Goal: Transaction & Acquisition: Book appointment/travel/reservation

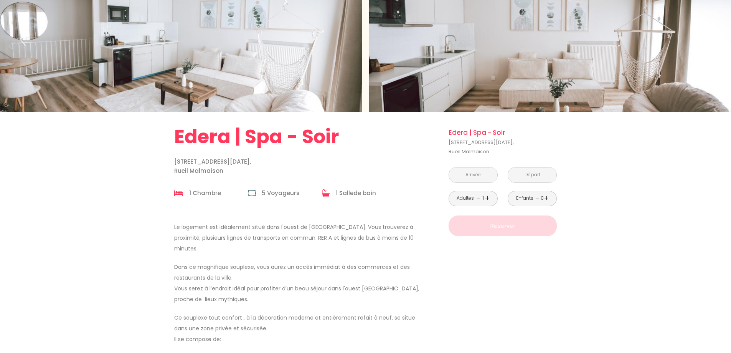
scroll to position [77, 0]
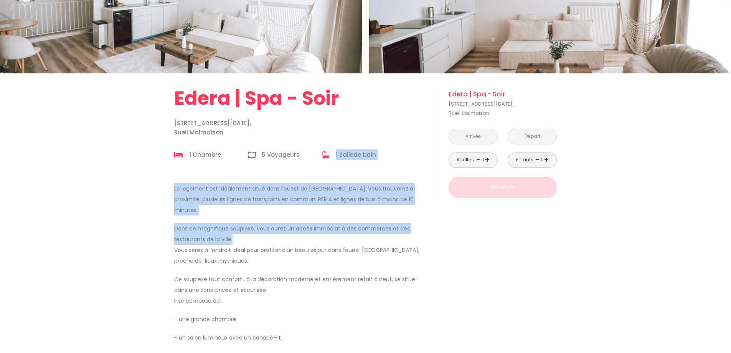
drag, startPoint x: 353, startPoint y: 159, endPoint x: 389, endPoint y: 234, distance: 83.1
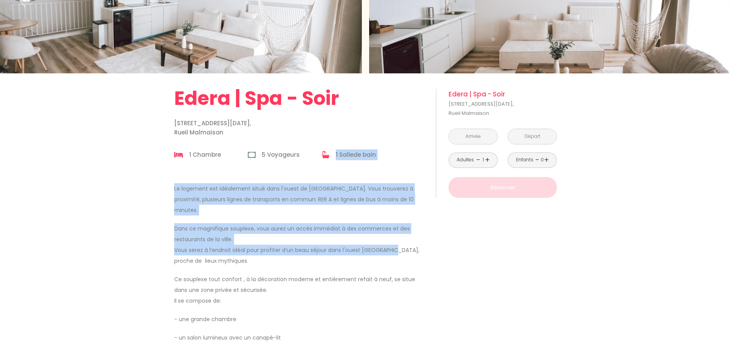
click at [389, 234] on p "Dans ce magnifique souplexe, vous aurez un accès immédiat à des commerces et de…" at bounding box center [300, 244] width 252 height 43
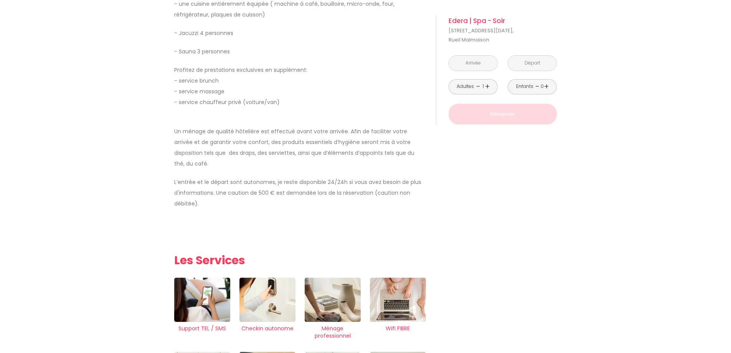
scroll to position [377, 0]
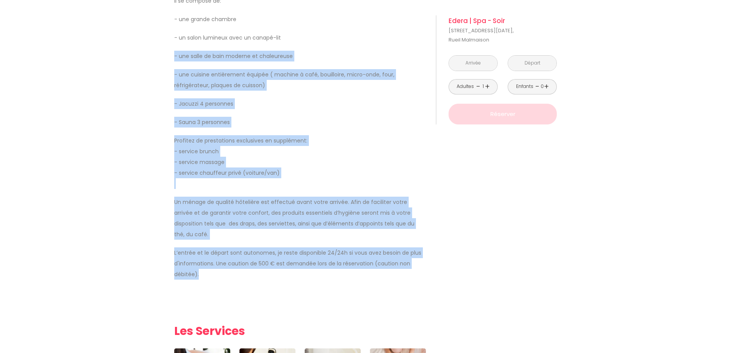
drag, startPoint x: 214, startPoint y: 254, endPoint x: 170, endPoint y: 46, distance: 212.9
drag, startPoint x: 162, startPoint y: 33, endPoint x: 283, endPoint y: 252, distance: 250.5
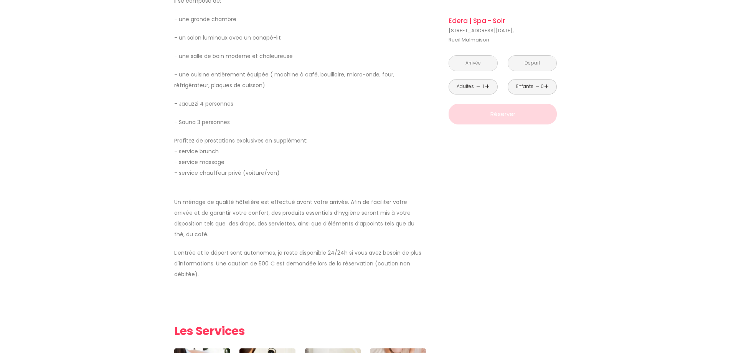
click at [289, 263] on p "Le logement est idéalement situé dans l'ouest de [GEOGRAPHIC_DATA]. Vous trouve…" at bounding box center [300, 90] width 252 height 415
drag, startPoint x: 168, startPoint y: 87, endPoint x: 241, endPoint y: 111, distance: 77.2
click at [241, 117] on p "- Sauna 3 personnes" at bounding box center [300, 122] width 252 height 11
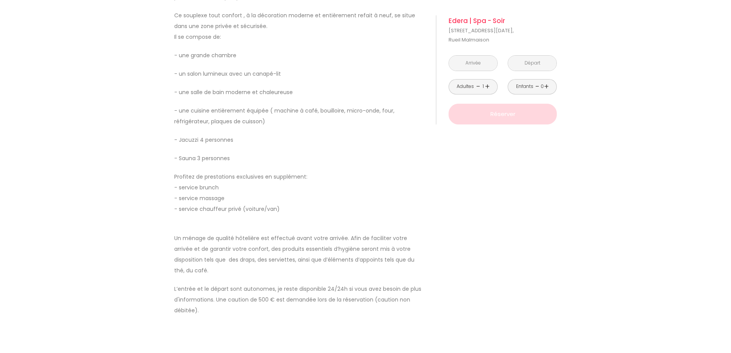
scroll to position [415, 0]
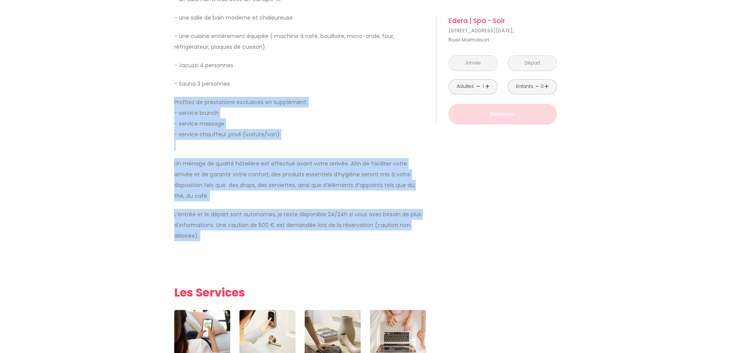
drag, startPoint x: 253, startPoint y: 222, endPoint x: 151, endPoint y: 81, distance: 174.2
click at [151, 81] on div "Retourner vers [GEOGRAPHIC_DATA] | Spa - Soir [GEOGRAPHIC_DATA][DATE] 1 Chambre…" at bounding box center [365, 346] width 731 height 1222
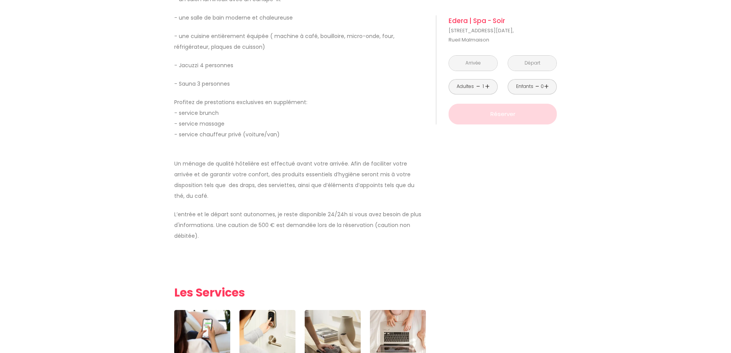
drag, startPoint x: 174, startPoint y: 39, endPoint x: 299, endPoint y: 247, distance: 242.6
click at [299, 247] on div "Retourner vers [GEOGRAPHIC_DATA] | Spa - Soir [GEOGRAPHIC_DATA][DATE] 1 Chambre…" at bounding box center [365, 346] width 731 height 1222
click at [299, 247] on div "Retourner vers [GEOGRAPHIC_DATA] | Spa - Soir [GEOGRAPHIC_DATA][DATE] 1 Chambre…" at bounding box center [300, 346] width 262 height 1222
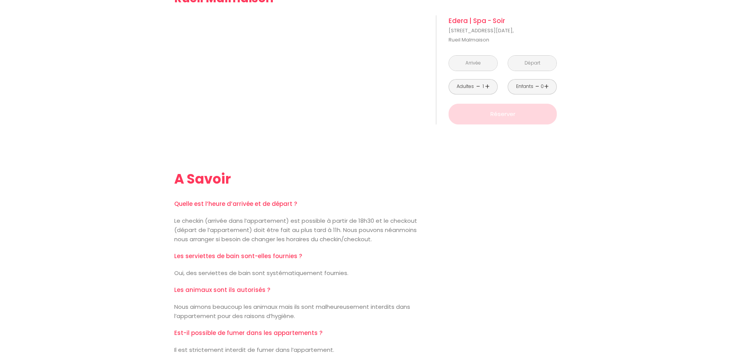
scroll to position [991, 0]
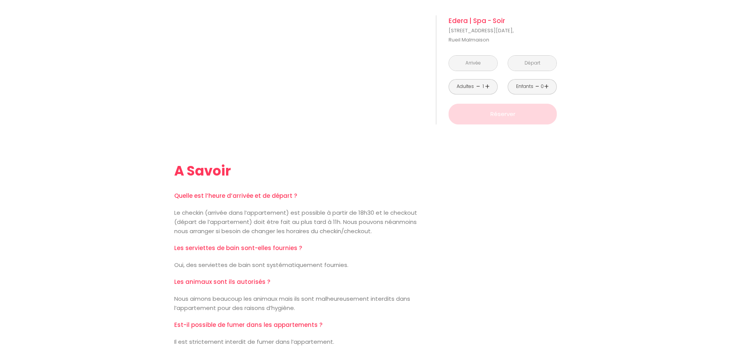
drag, startPoint x: 343, startPoint y: 310, endPoint x: 125, endPoint y: 144, distance: 273.4
drag, startPoint x: 117, startPoint y: 135, endPoint x: 349, endPoint y: 325, distance: 299.6
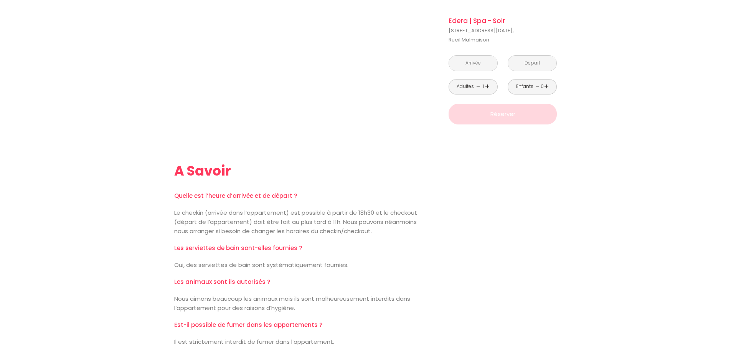
click at [349, 325] on div "Quelle est l’heure d’arrivée et de départ ? Le checkin (arrivée dans l’appartem…" at bounding box center [300, 272] width 252 height 163
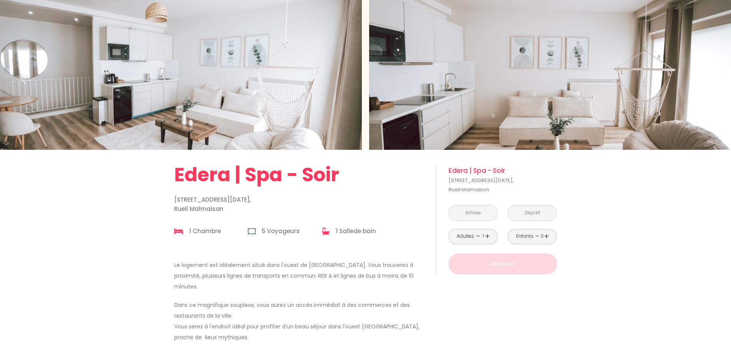
scroll to position [0, 0]
drag, startPoint x: 495, startPoint y: 191, endPoint x: 447, endPoint y: 166, distance: 54.2
click at [447, 166] on div "à partir de 200 € Edera | Spa - Soir [GEOGRAPHIC_DATA][DATE] < [DATE] > Dim Lun…" at bounding box center [496, 219] width 121 height 109
click at [446, 167] on div "à partir de 200 € Edera | Spa - Soir [GEOGRAPHIC_DATA][DATE] < [DATE] > Dim Lun…" at bounding box center [496, 219] width 121 height 109
drag, startPoint x: 446, startPoint y: 167, endPoint x: 493, endPoint y: 193, distance: 53.5
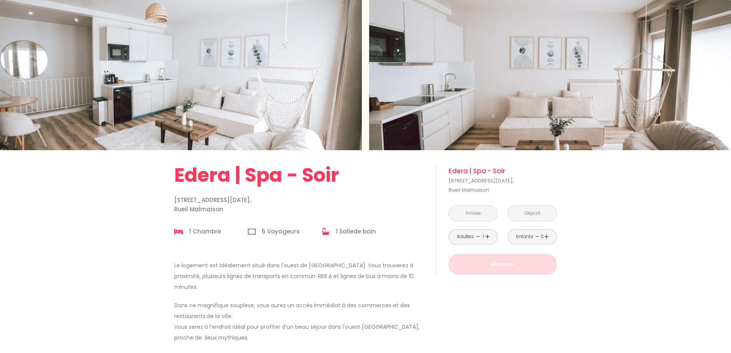
click at [493, 193] on div "à partir de 200 € Edera | Spa - Soir [GEOGRAPHIC_DATA][DATE] < [DATE] > Dim Lun…" at bounding box center [496, 219] width 121 height 109
click at [493, 193] on p "[STREET_ADDRESS][DATE]" at bounding box center [503, 185] width 108 height 18
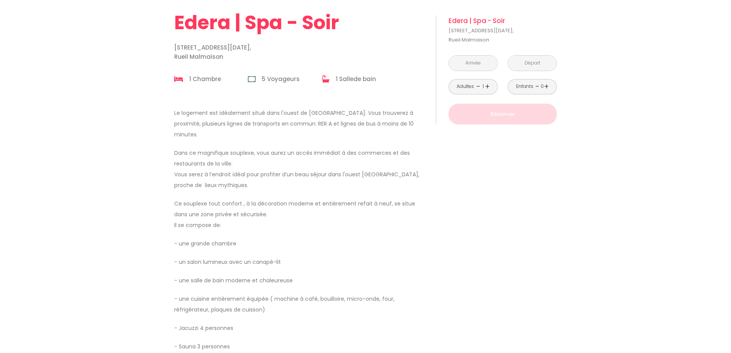
scroll to position [154, 0]
click at [474, 65] on input "text" at bounding box center [473, 63] width 48 height 15
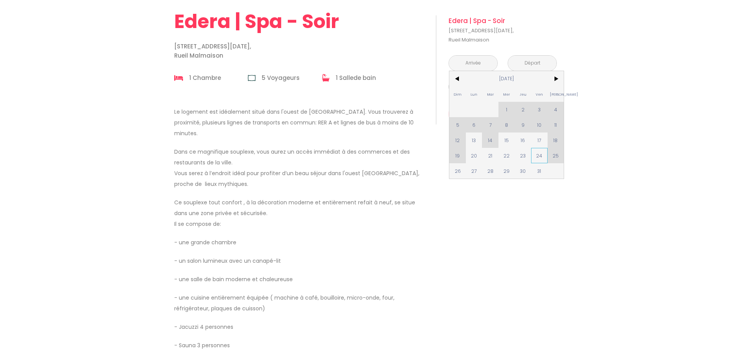
click at [542, 159] on span "24" at bounding box center [539, 155] width 17 height 15
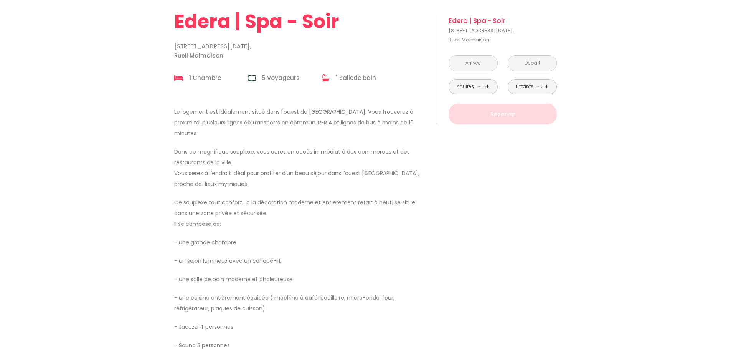
type input "[DATE]"
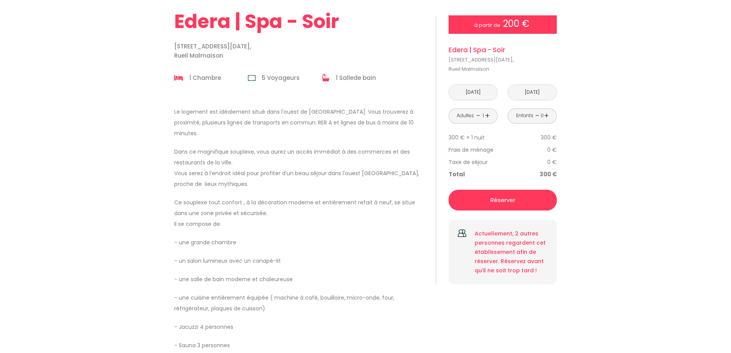
click at [537, 158] on div "Taxe de séjour 0 €" at bounding box center [503, 162] width 108 height 12
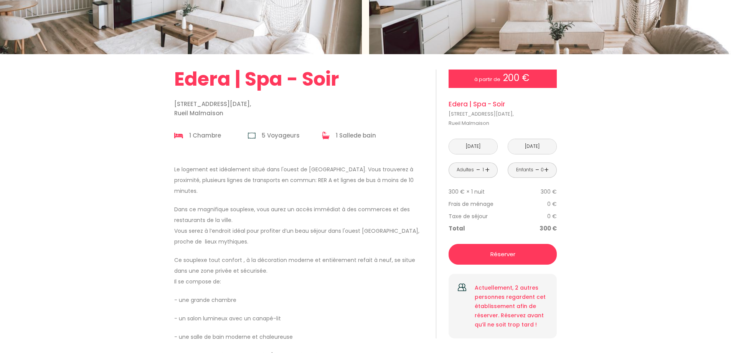
scroll to position [115, 0]
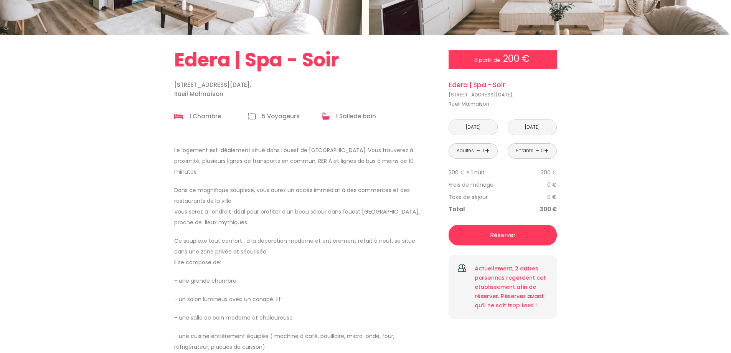
click at [487, 150] on link "+" at bounding box center [487, 151] width 5 height 12
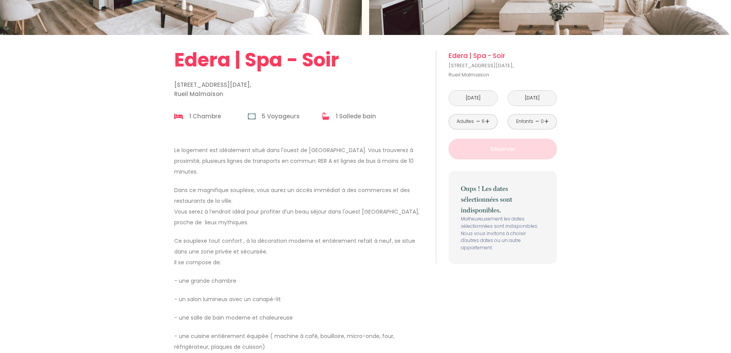
click at [478, 124] on link "-" at bounding box center [478, 122] width 4 height 12
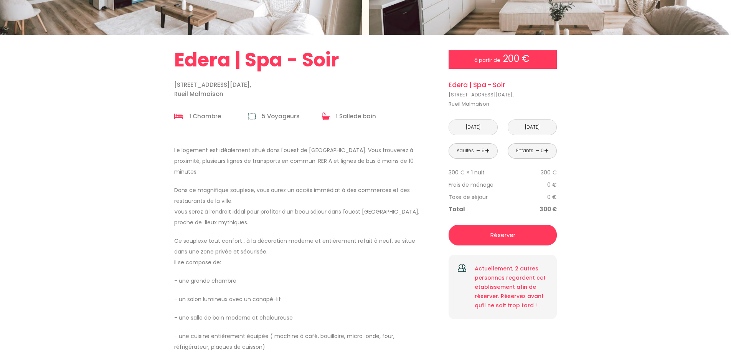
drag, startPoint x: 511, startPoint y: 106, endPoint x: 598, endPoint y: 318, distance: 229.8
drag, startPoint x: 598, startPoint y: 318, endPoint x: 433, endPoint y: 75, distance: 293.5
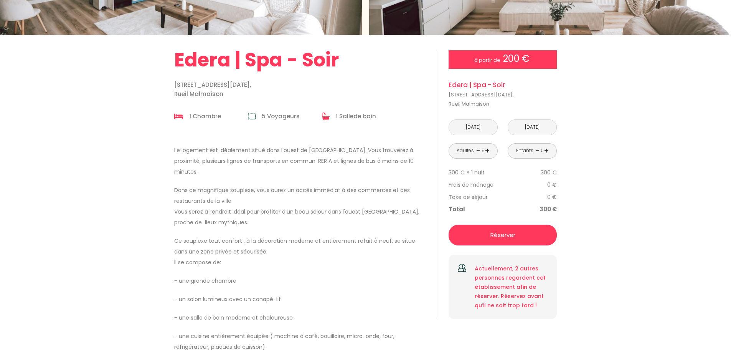
drag, startPoint x: 433, startPoint y: 76, endPoint x: 496, endPoint y: 103, distance: 68.8
click at [496, 103] on p "[STREET_ADDRESS][DATE]" at bounding box center [503, 99] width 108 height 18
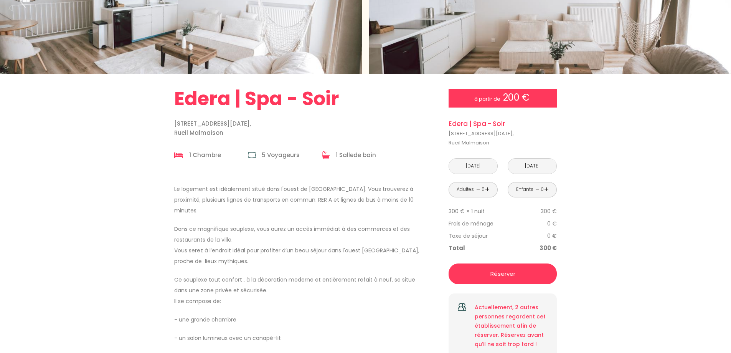
scroll to position [77, 0]
drag, startPoint x: 166, startPoint y: 186, endPoint x: 339, endPoint y: 296, distance: 204.5
